Goal: Check status: Check status

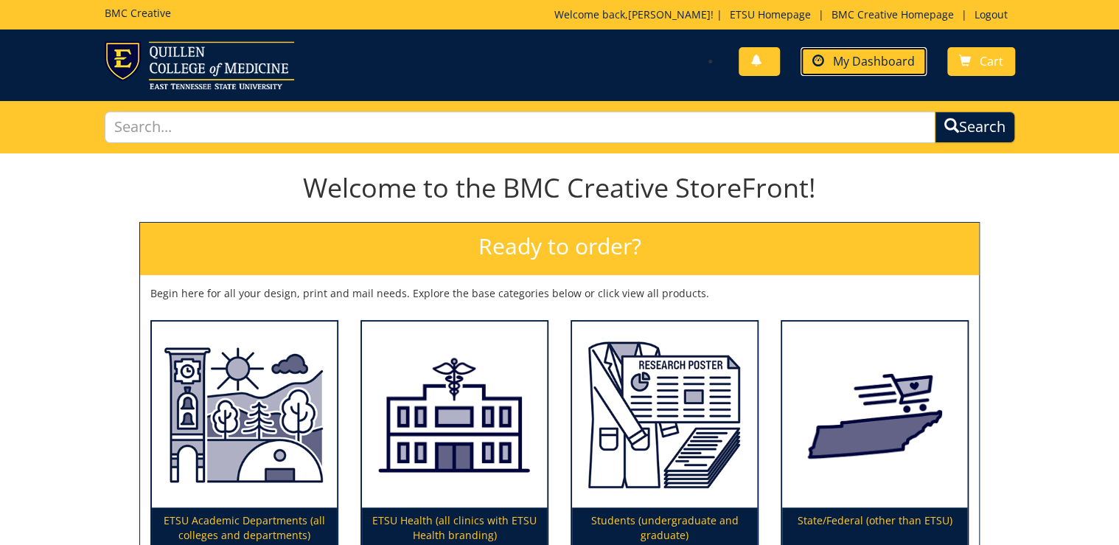
click at [847, 54] on span "My Dashboard" at bounding box center [874, 61] width 82 height 16
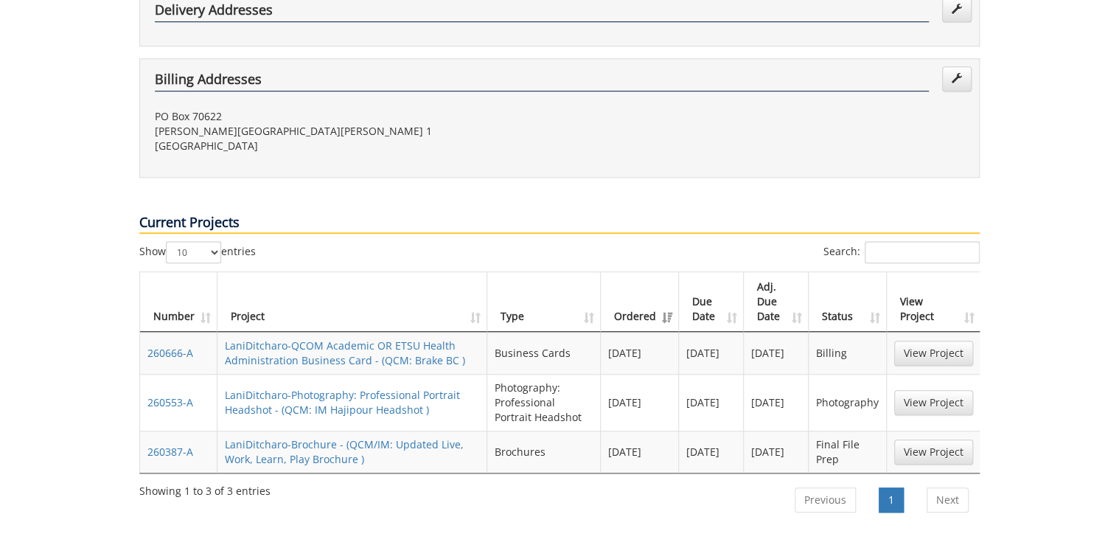
scroll to position [649, 0]
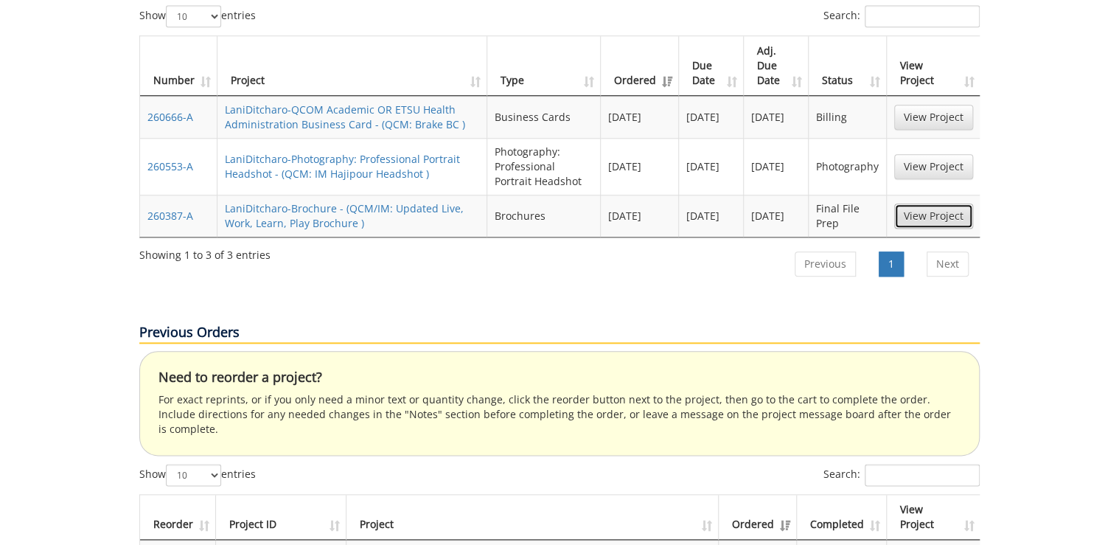
click at [947, 203] on link "View Project" at bounding box center [933, 215] width 79 height 25
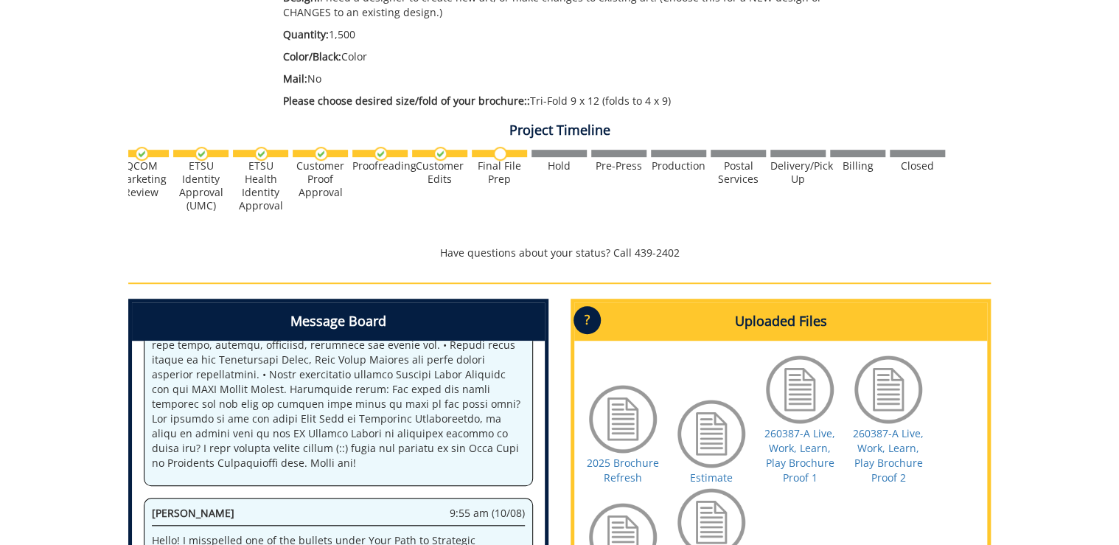
scroll to position [531, 0]
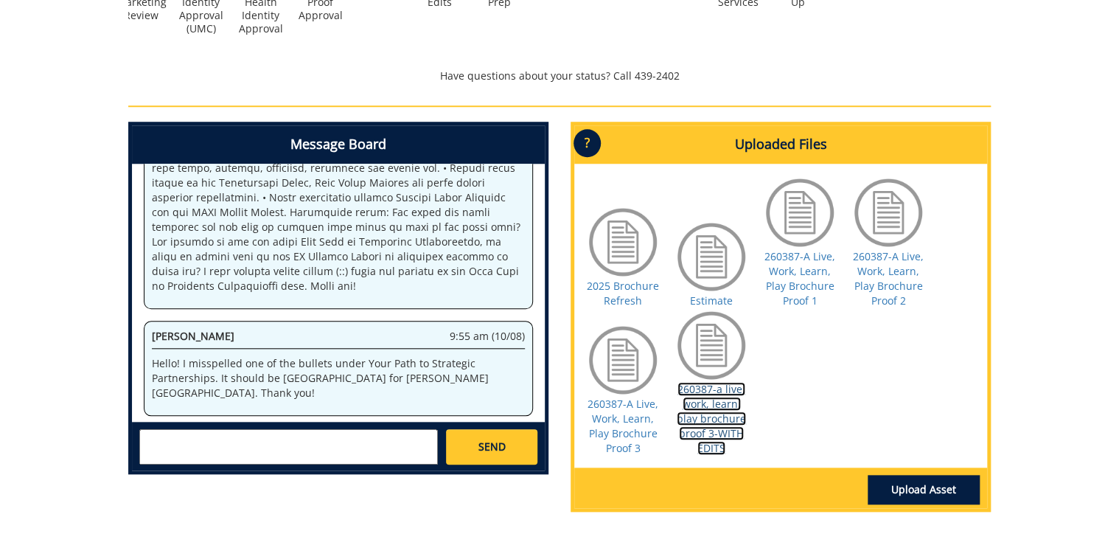
click at [703, 431] on link "260387-a live, work, learn, play brochure proof 3-WITH EDITS" at bounding box center [711, 418] width 69 height 73
click at [87, 265] on div "260387-A LaniDitcharo-Brochure [QCM/IM: Updated Live, Work, Learn, Play Brochur…" at bounding box center [559, 74] width 1119 height 902
